Goal: Information Seeking & Learning: Find contact information

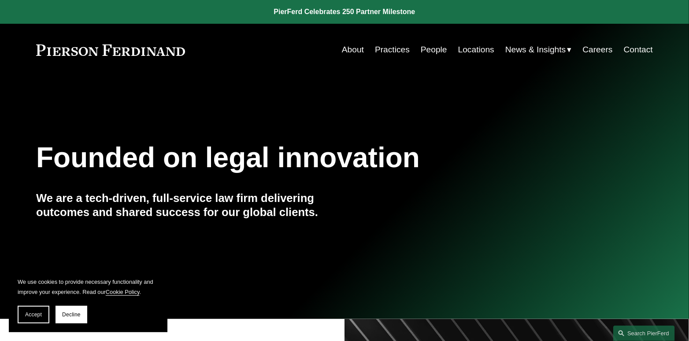
click at [432, 52] on link "People" at bounding box center [433, 49] width 26 height 17
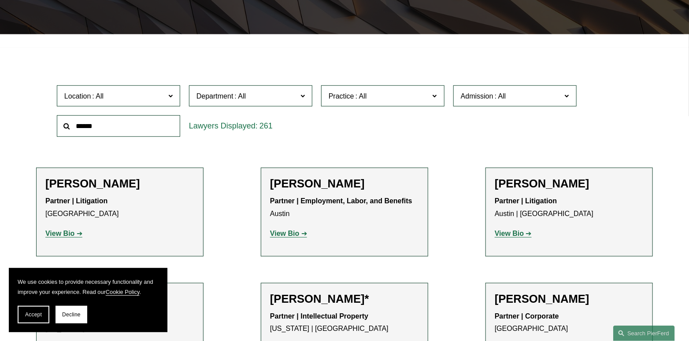
scroll to position [264, 0]
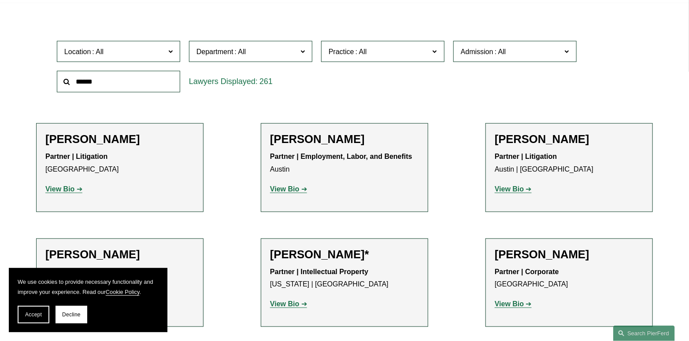
click at [147, 69] on div at bounding box center [118, 81] width 132 height 30
click at [142, 78] on input "text" at bounding box center [118, 82] width 123 height 22
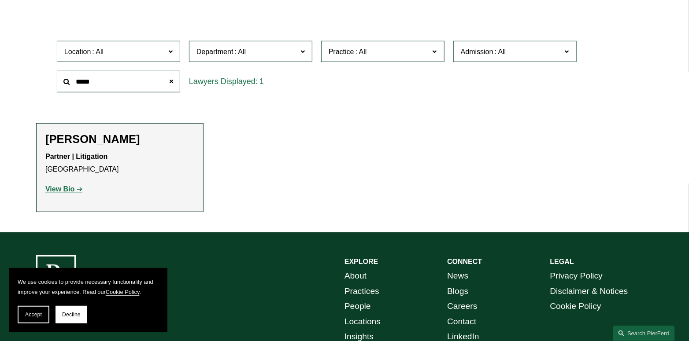
type input "*****"
click at [63, 186] on strong "View Bio" at bounding box center [59, 188] width 29 height 7
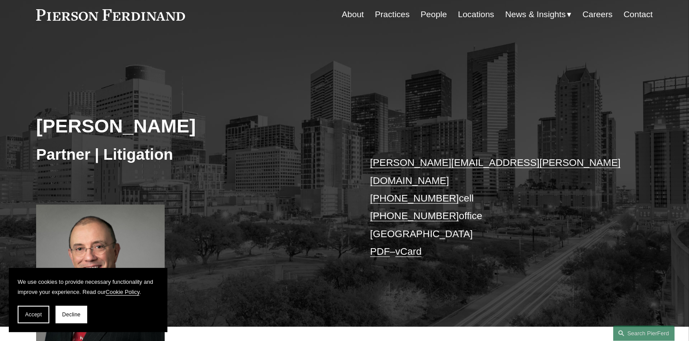
scroll to position [88, 0]
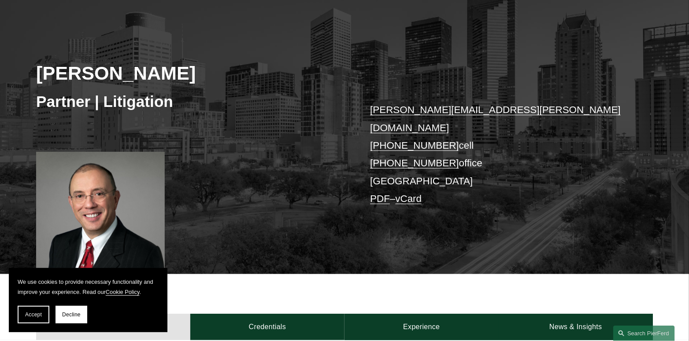
click at [30, 319] on button "Accept" at bounding box center [34, 315] width 32 height 18
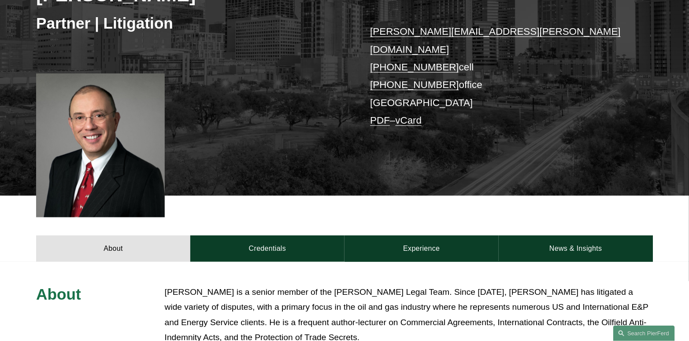
scroll to position [254, 0]
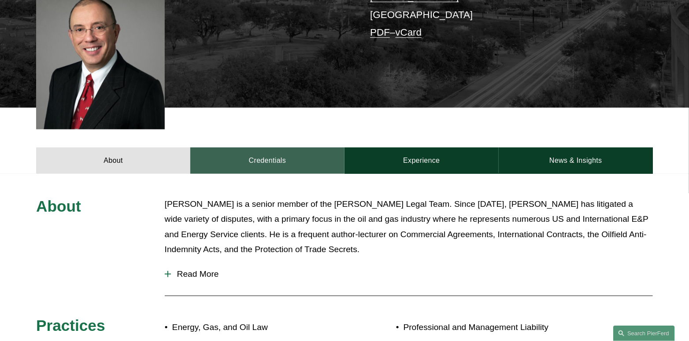
click at [276, 155] on link "Credentials" at bounding box center [267, 160] width 154 height 26
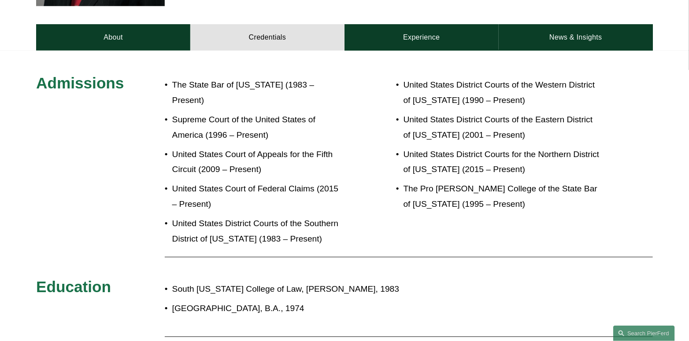
scroll to position [202, 0]
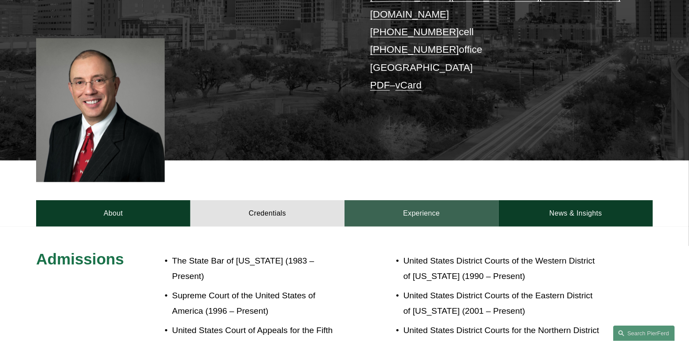
click at [398, 200] on link "Experience" at bounding box center [421, 213] width 154 height 26
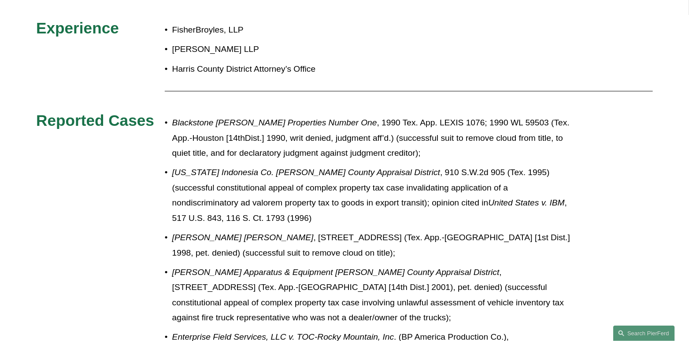
scroll to position [290, 0]
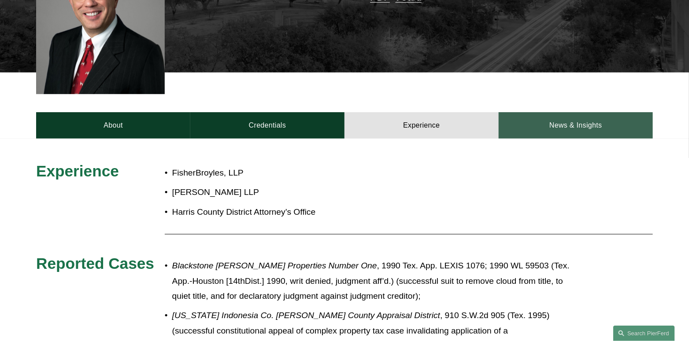
click at [563, 112] on link "News & Insights" at bounding box center [575, 125] width 154 height 26
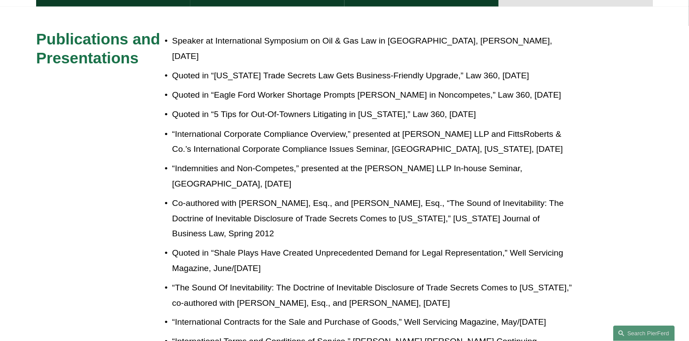
scroll to position [158, 0]
